Goal: Task Accomplishment & Management: Use online tool/utility

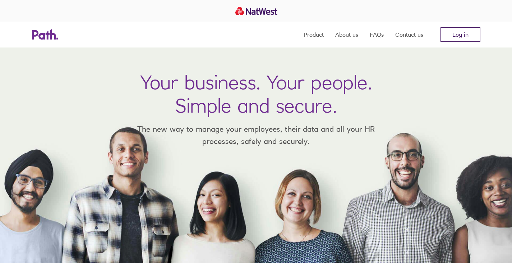
click at [451, 38] on link "Log in" at bounding box center [461, 34] width 40 height 14
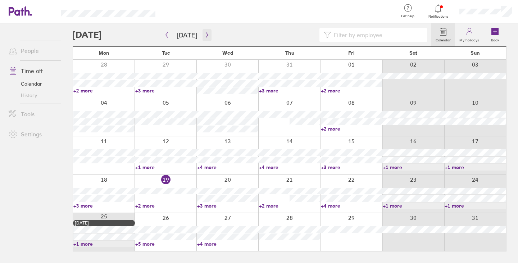
click at [207, 36] on icon "button" at bounding box center [206, 35] width 5 height 6
